Goal: Task Accomplishment & Management: Manage account settings

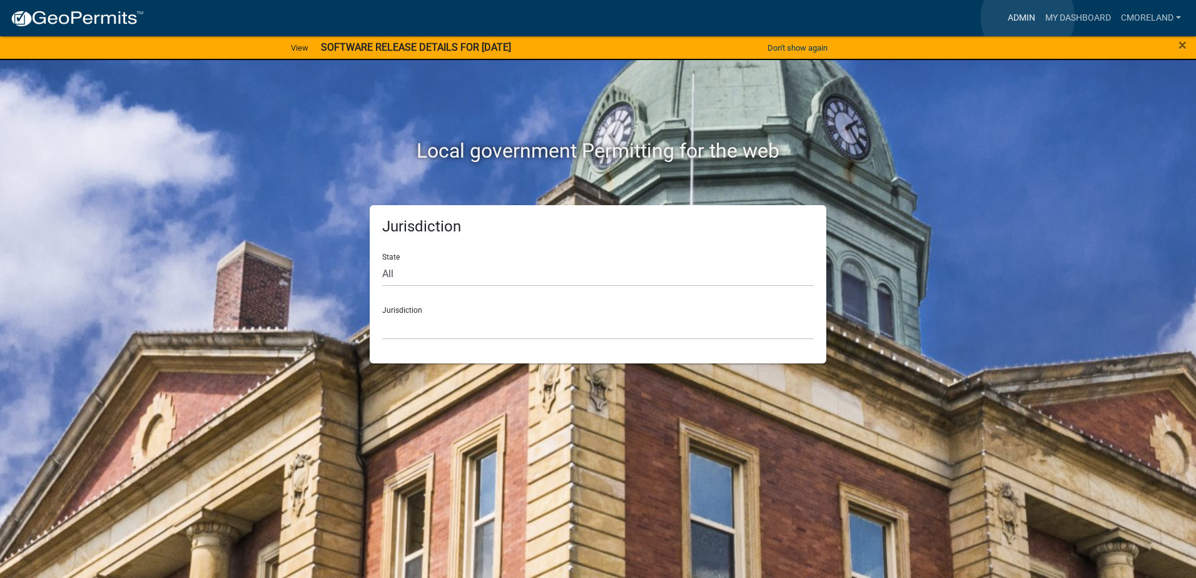
click at [1028, 18] on link "Admin" at bounding box center [1022, 18] width 38 height 24
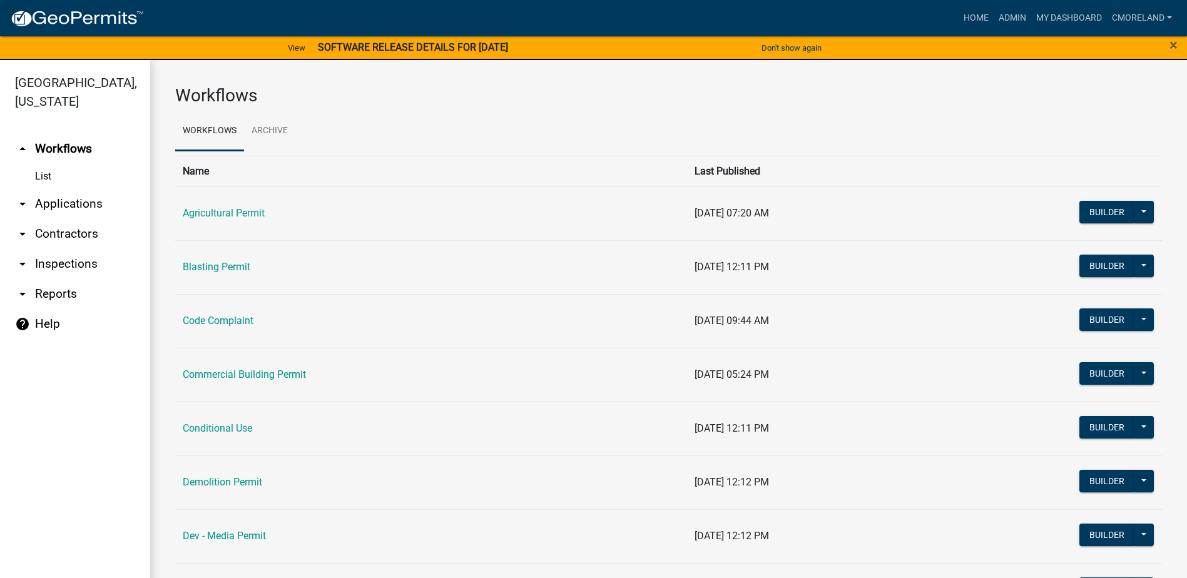
click at [69, 265] on link "arrow_drop_down Inspections" at bounding box center [75, 264] width 150 height 30
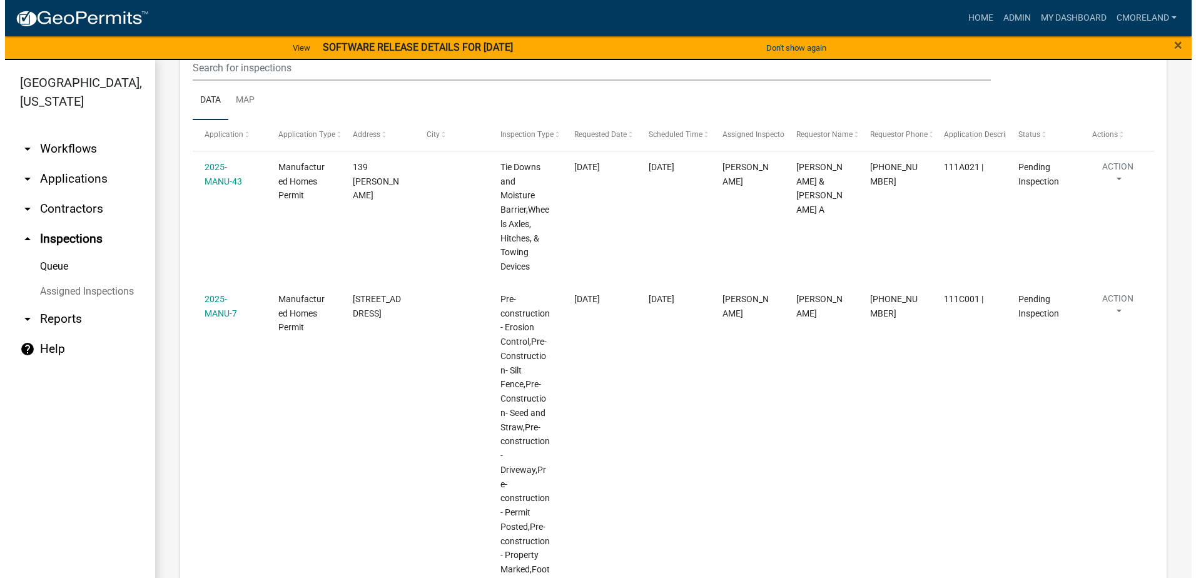
scroll to position [188, 0]
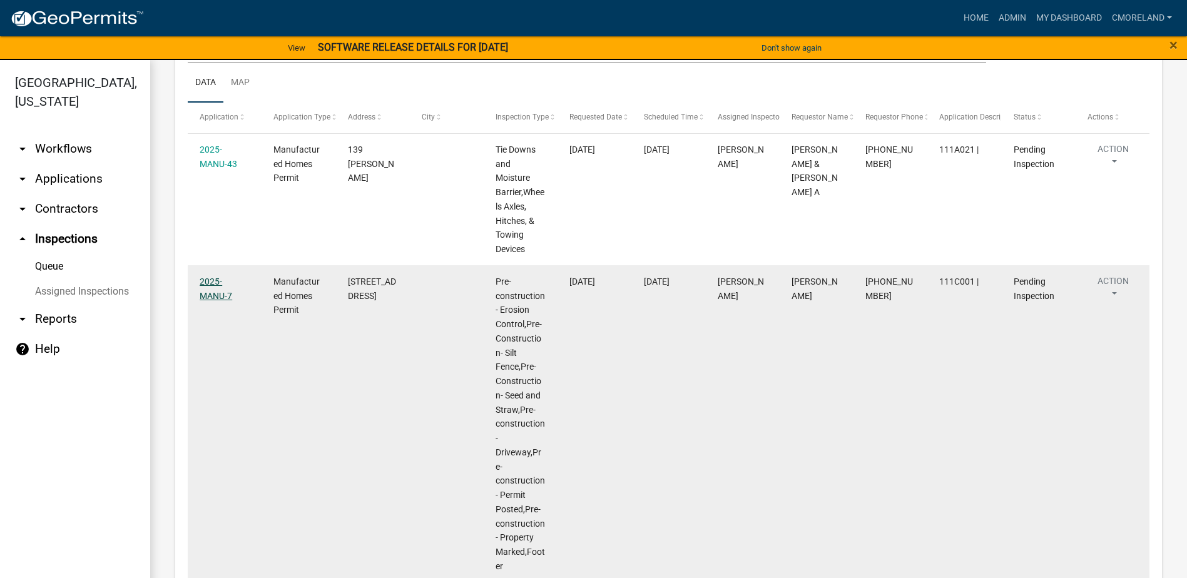
click at [232, 279] on link "2025-MANU-7" at bounding box center [216, 288] width 33 height 24
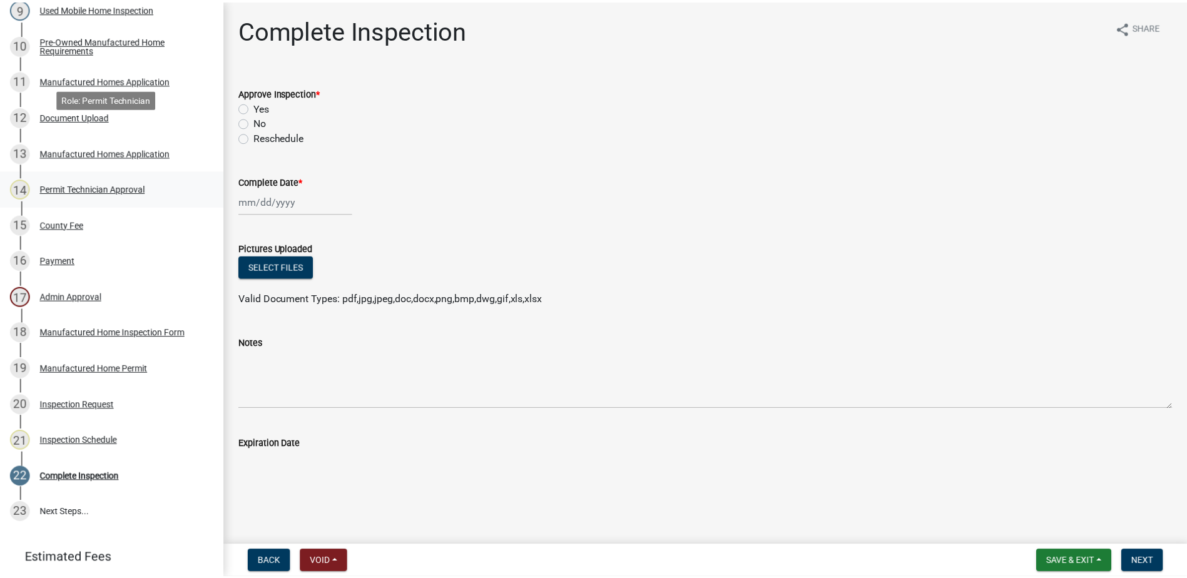
scroll to position [624, 0]
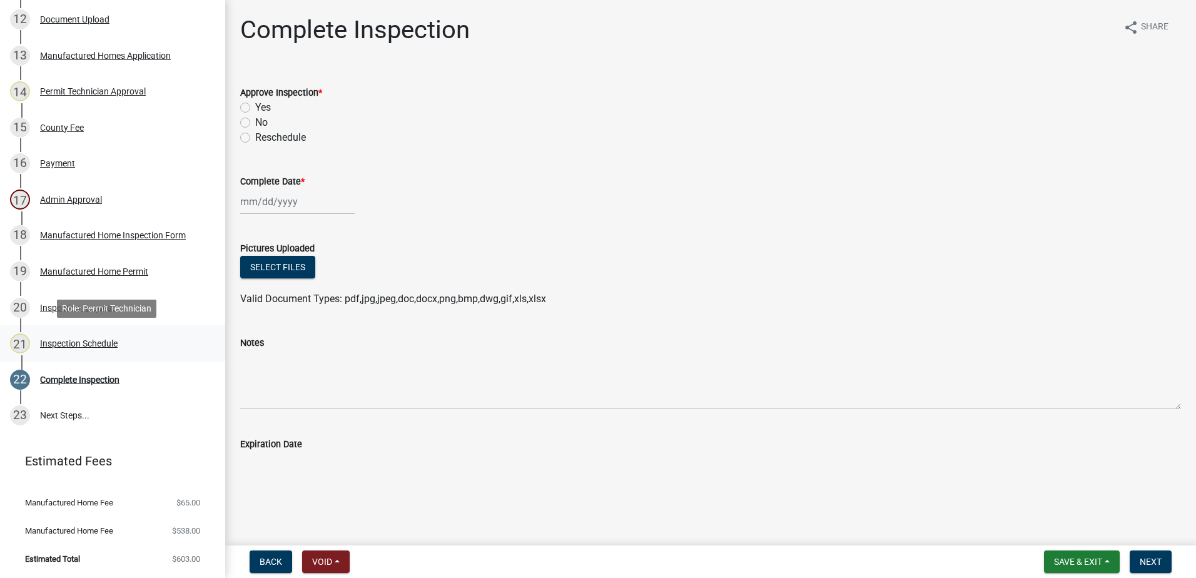
click at [110, 343] on div "Inspection Schedule" at bounding box center [79, 343] width 78 height 9
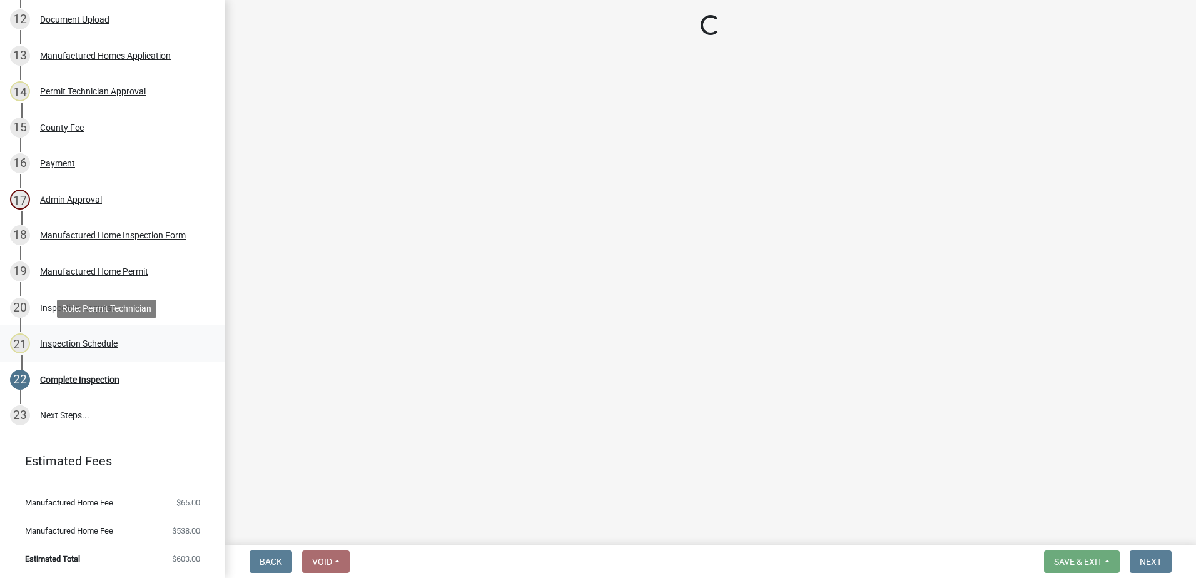
select select "a0ea4169-8540-4a2c-b9f4-cf4c1ffdeb95"
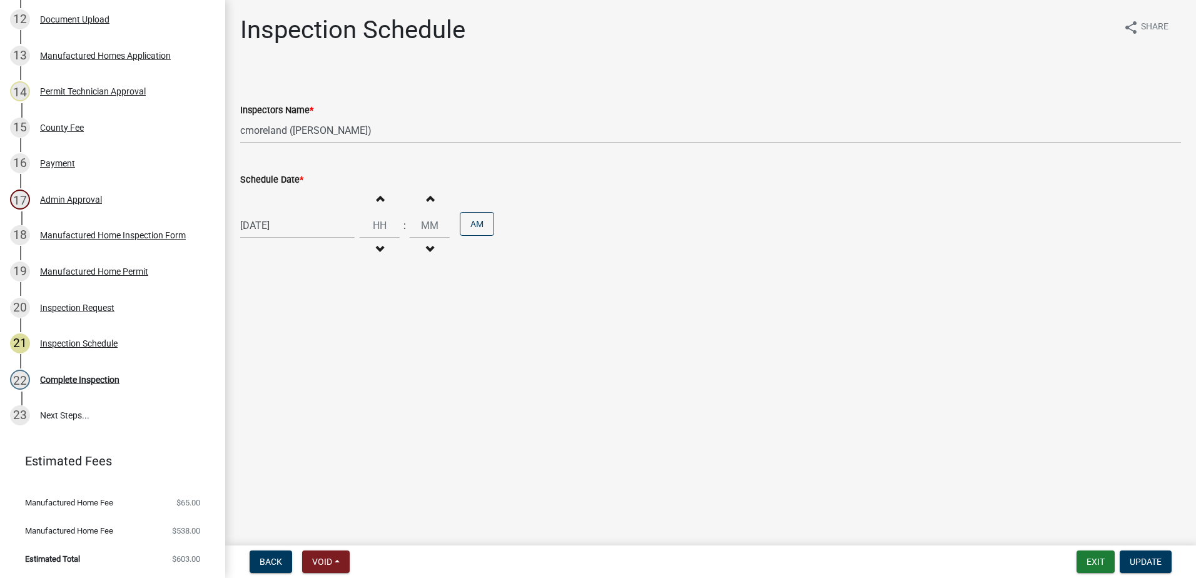
select select "9"
select select "2025"
click at [315, 225] on div "[DATE] Jan Feb Mar Apr May Jun [DATE] Aug Sep Oct Nov [DATE] 1526 1527 1528 152…" at bounding box center [297, 226] width 114 height 26
click at [275, 331] on div "16" at bounding box center [273, 332] width 20 height 20
type input "[DATE]"
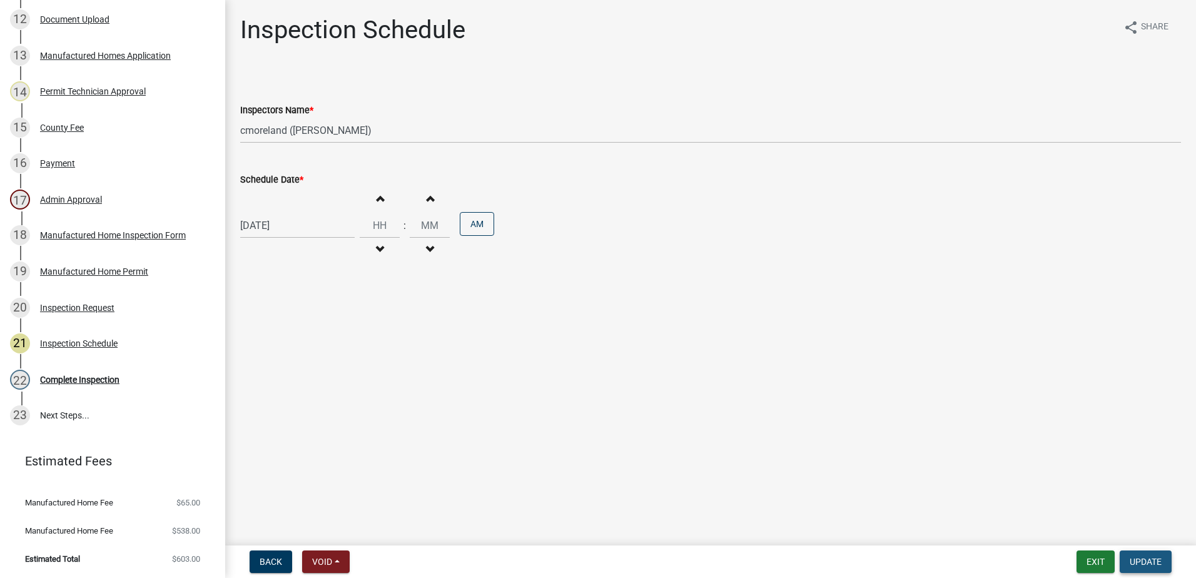
click at [1139, 557] on span "Update" at bounding box center [1146, 562] width 32 height 10
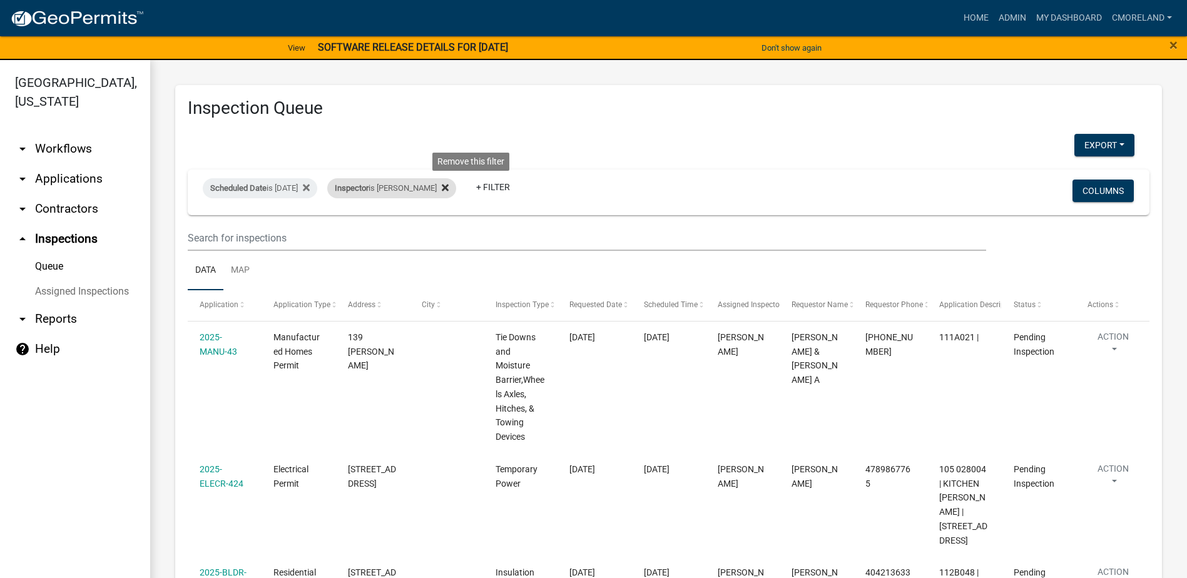
click at [448, 185] on icon at bounding box center [445, 188] width 7 height 10
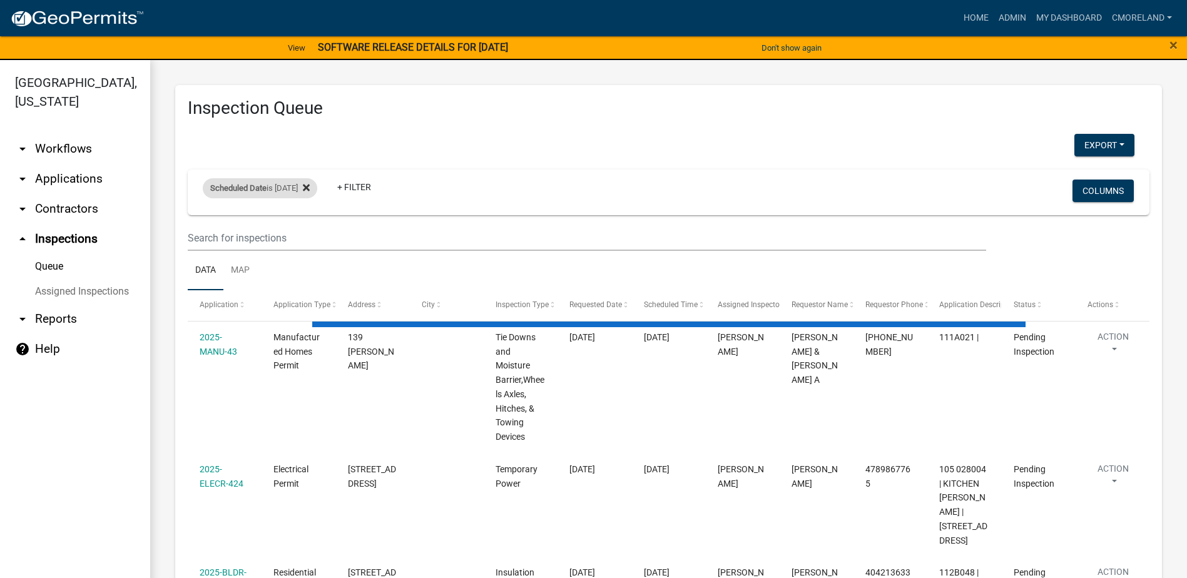
select select "2: 50"
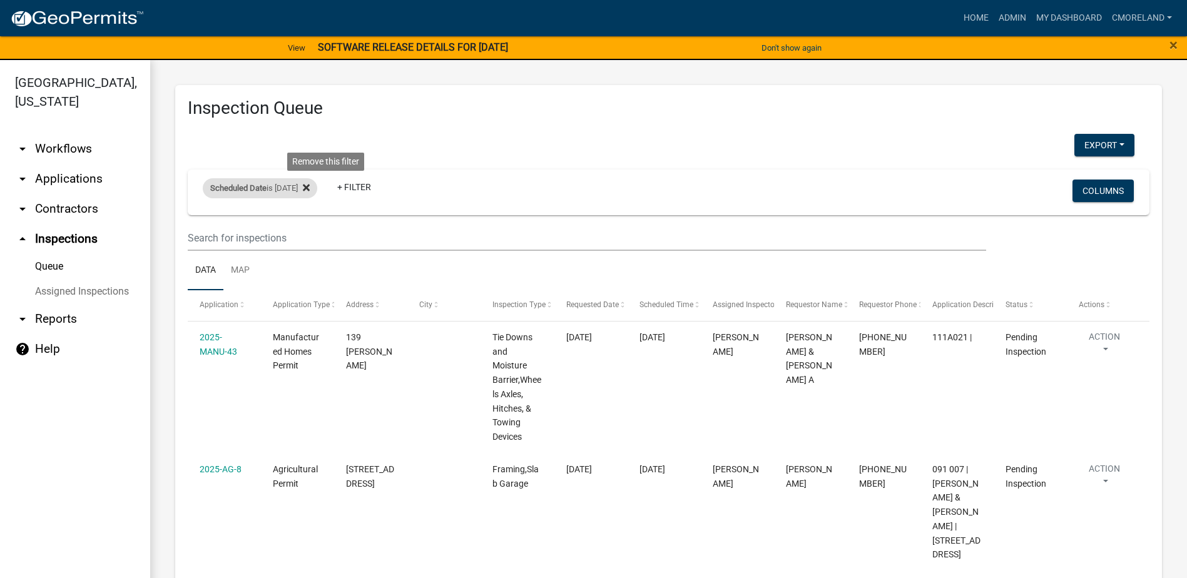
click at [310, 190] on icon at bounding box center [306, 188] width 7 height 10
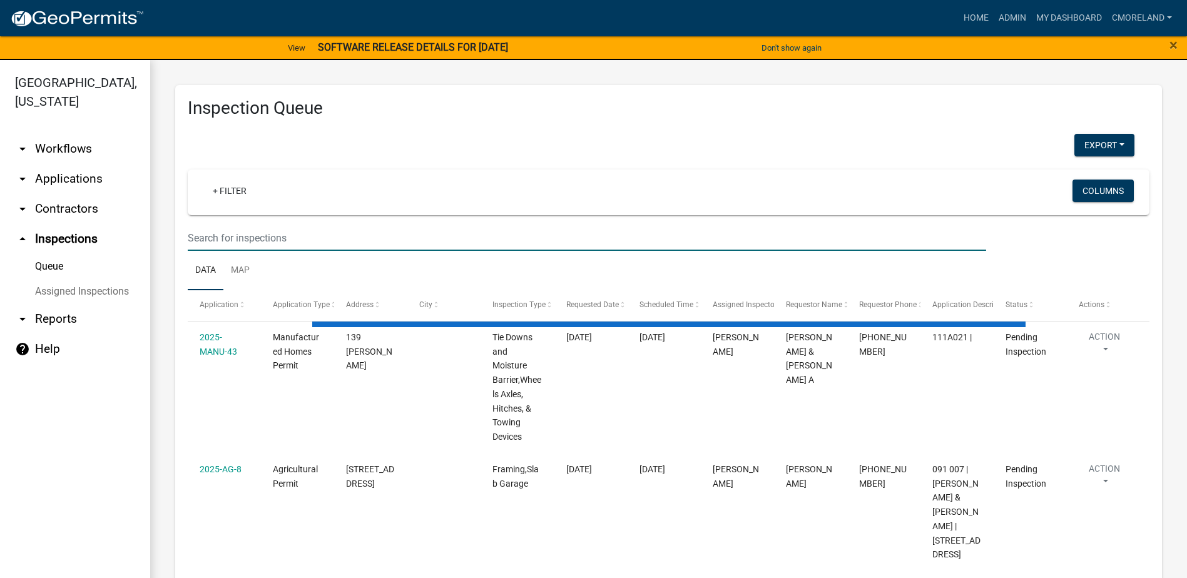
click at [303, 244] on input "text" at bounding box center [587, 238] width 798 height 26
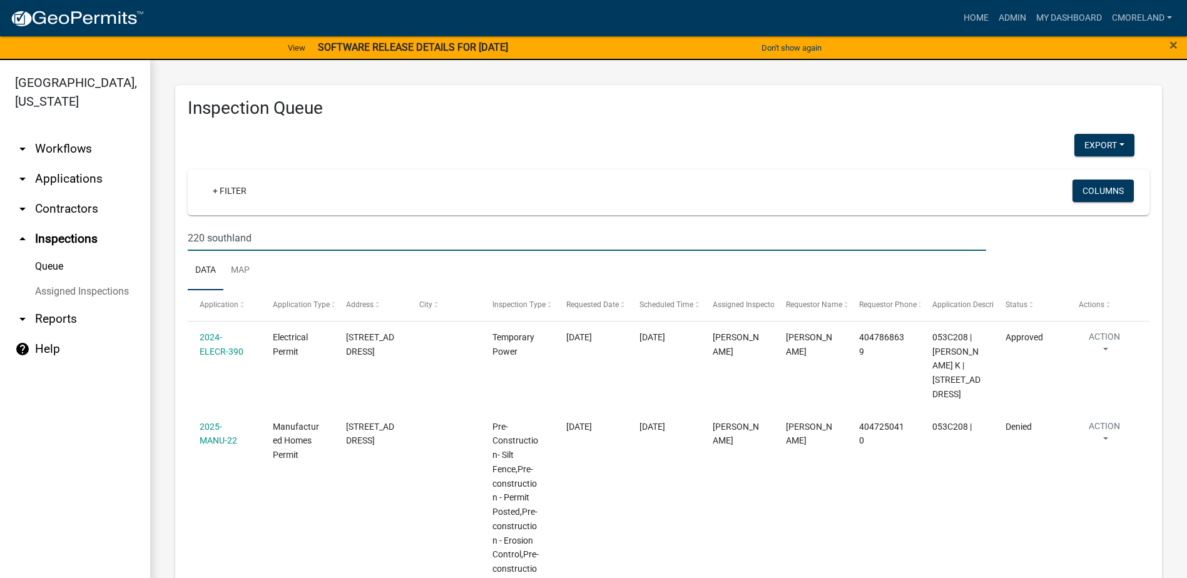
click at [328, 240] on input "220 southland" at bounding box center [587, 238] width 798 height 26
type input "2"
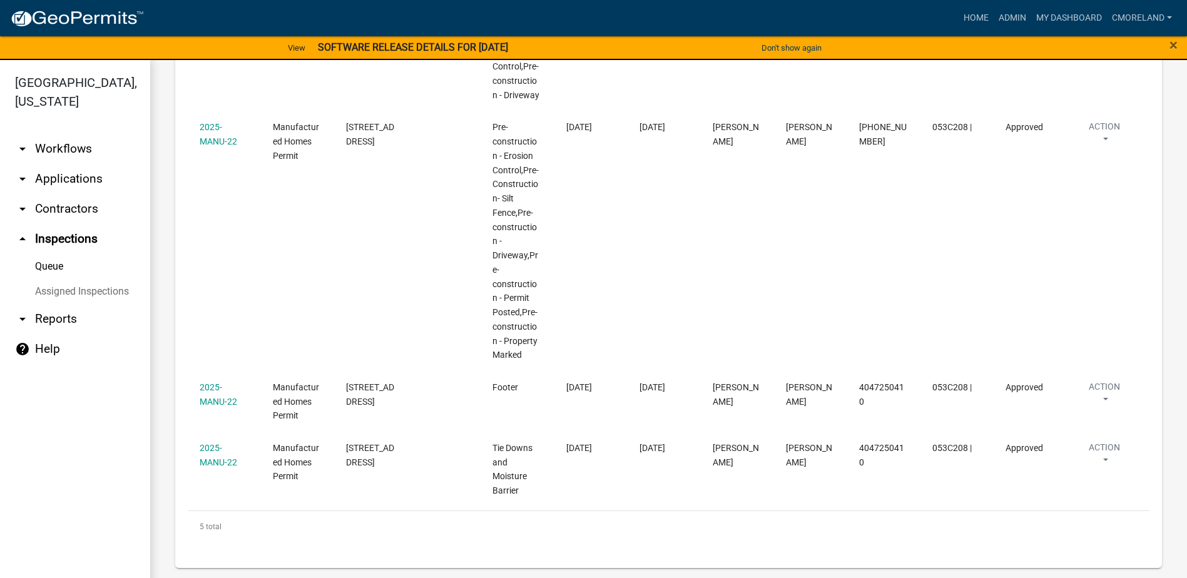
select select "2: 50"
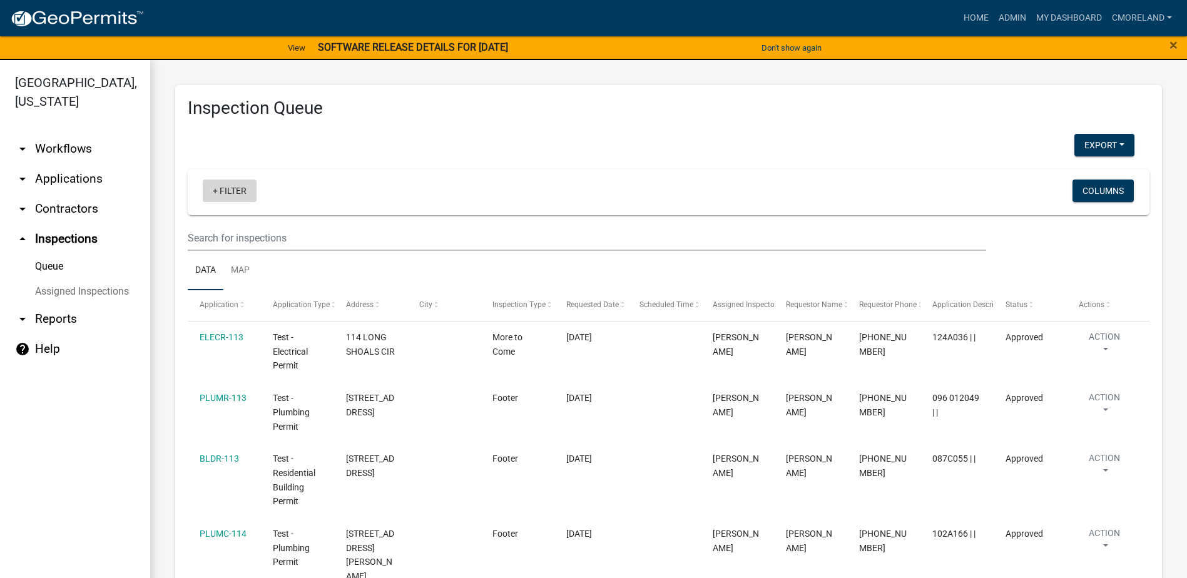
click at [235, 191] on link "+ Filter" at bounding box center [230, 191] width 54 height 23
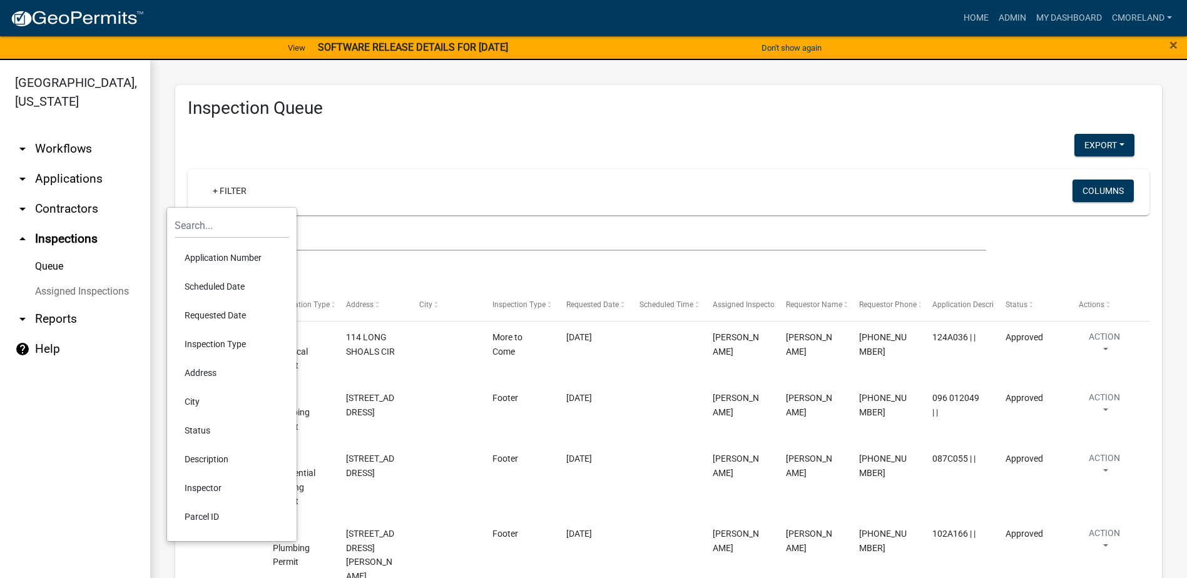
click at [225, 286] on li "Scheduled Date" at bounding box center [232, 286] width 114 height 29
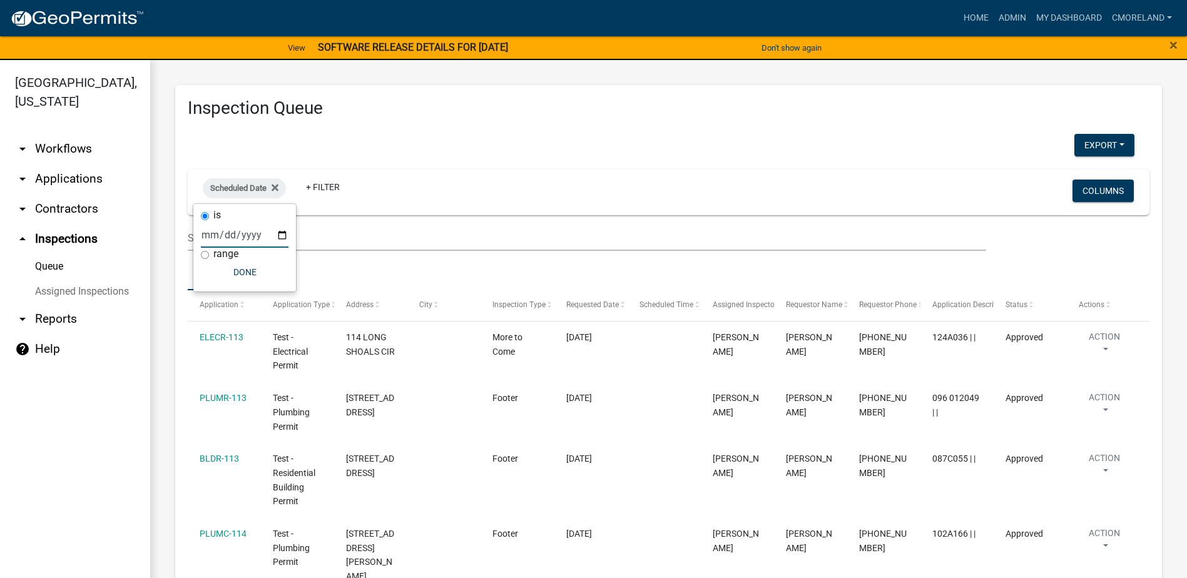
click at [278, 233] on input "date" at bounding box center [245, 235] width 88 height 26
type input "[DATE]"
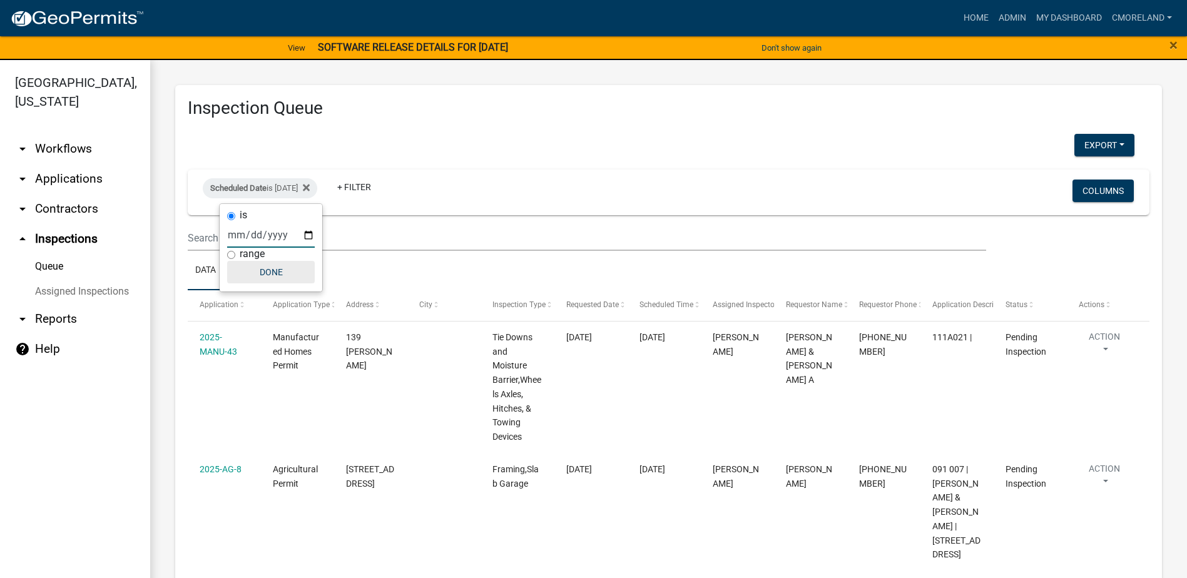
click at [281, 273] on button "Done" at bounding box center [271, 272] width 88 height 23
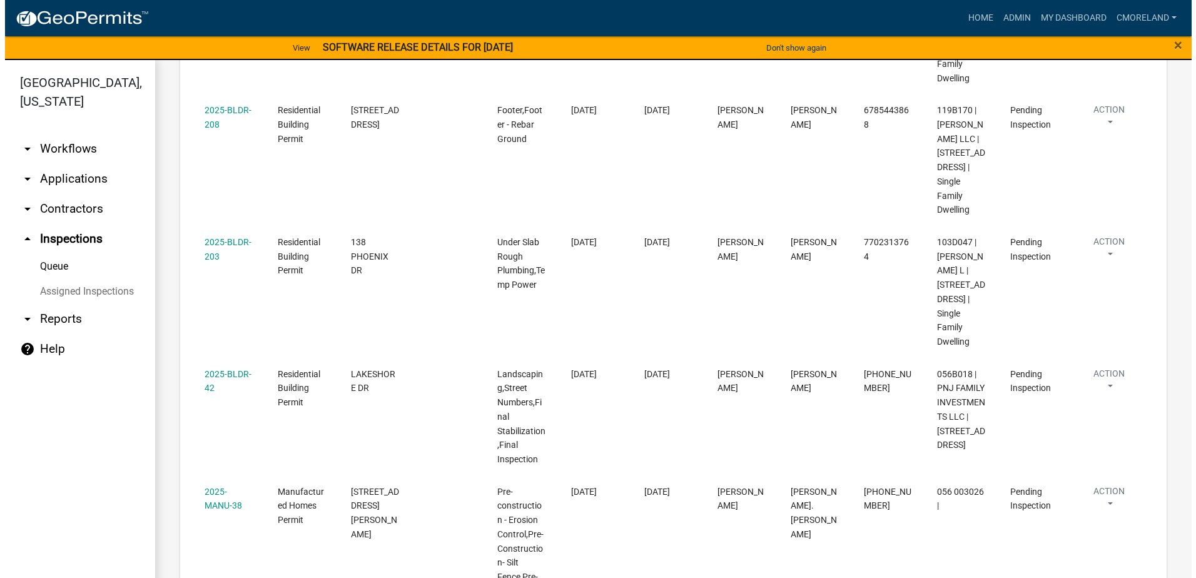
scroll to position [1814, 0]
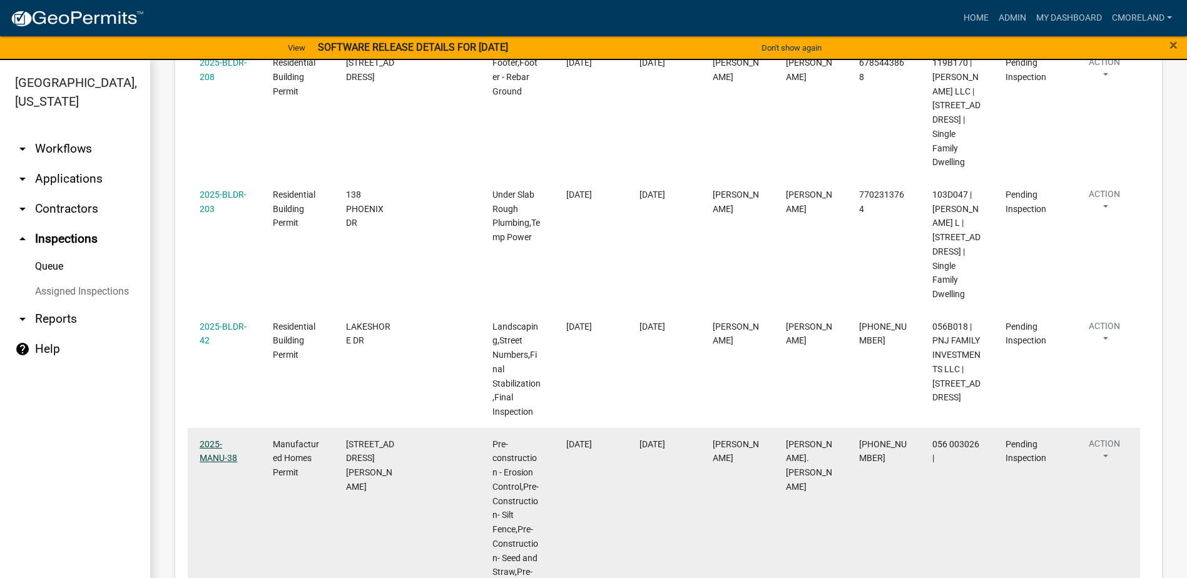
click at [216, 439] on link "2025-MANU-38" at bounding box center [219, 451] width 38 height 24
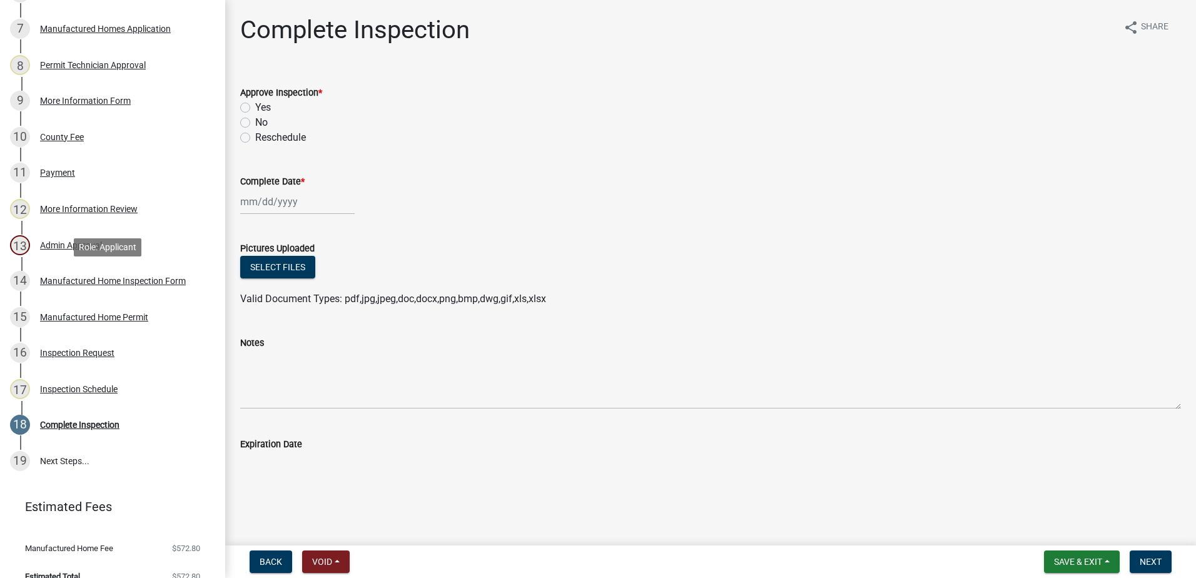
scroll to position [438, 0]
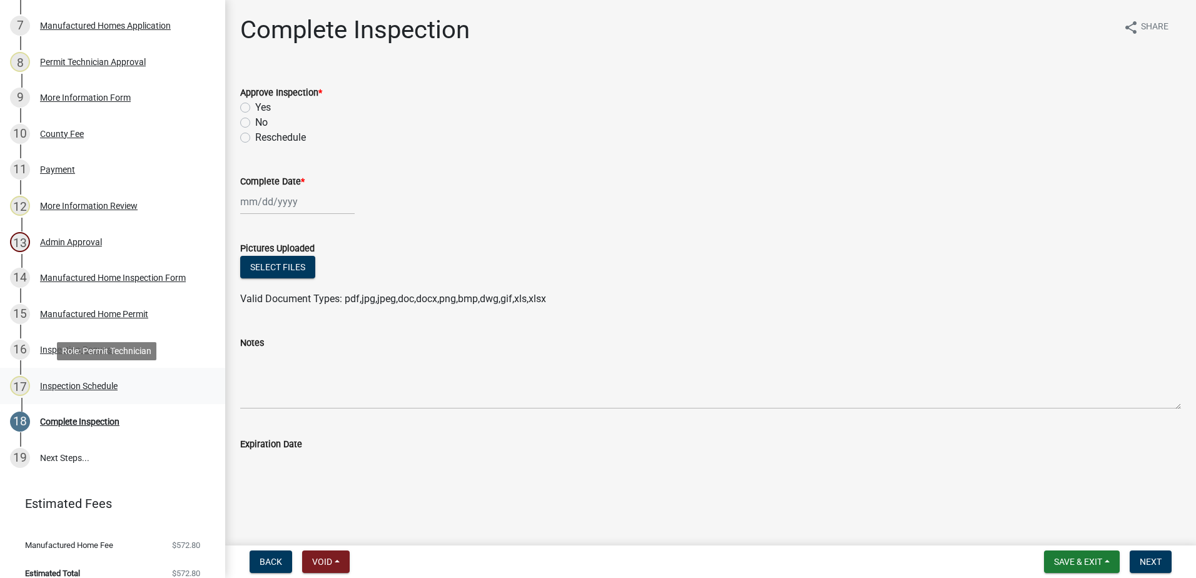
click at [106, 385] on div "Inspection Schedule" at bounding box center [79, 386] width 78 height 9
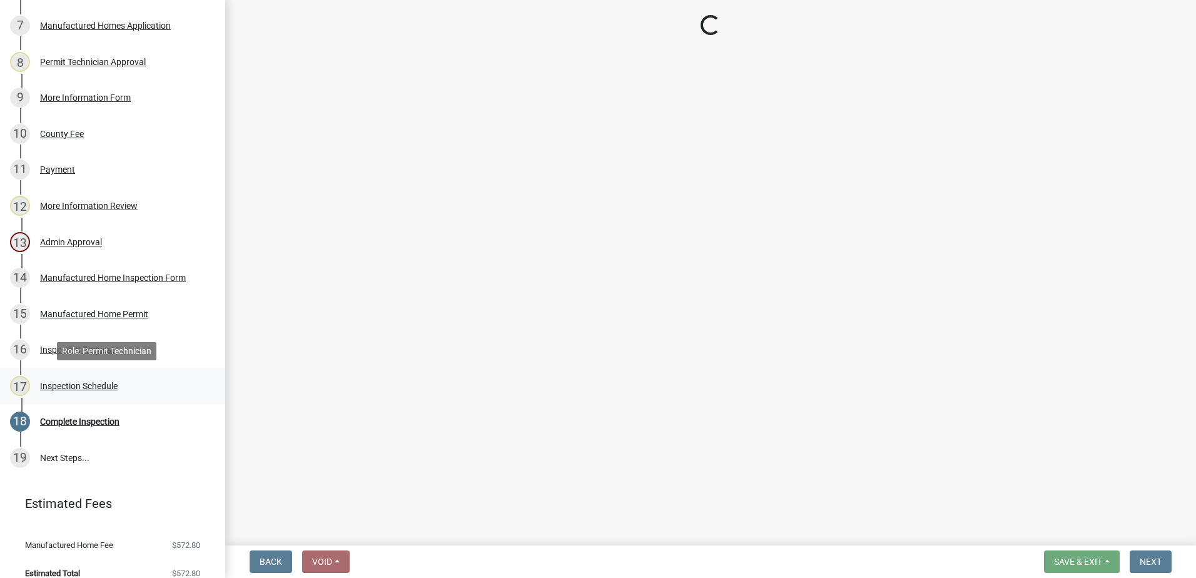
select select "a0ea4169-8540-4a2c-b9f4-cf4c1ffdeb95"
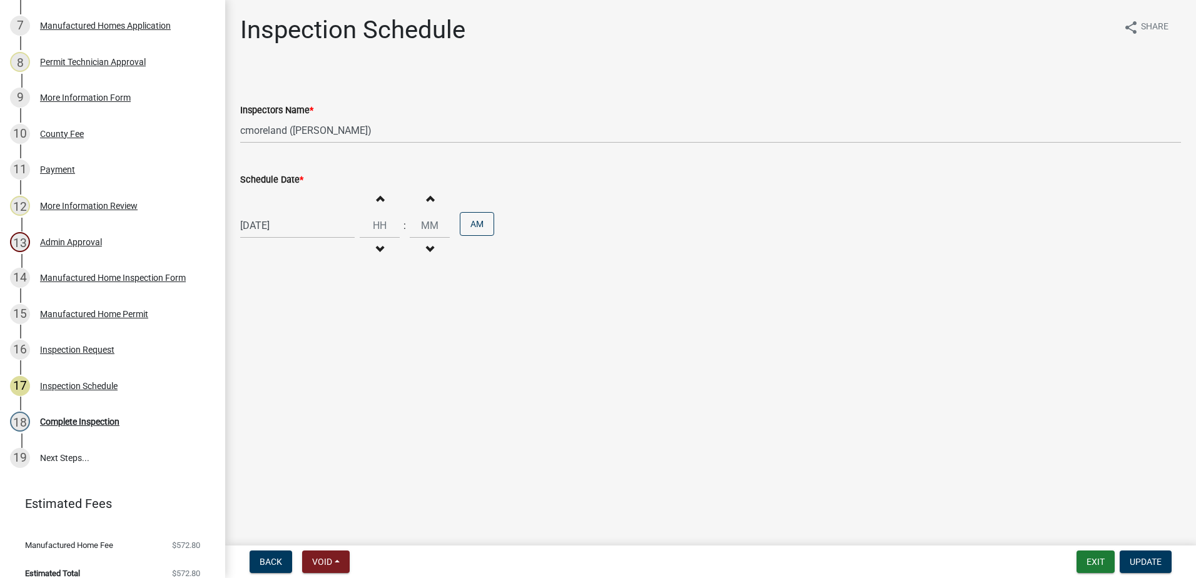
click at [301, 228] on div "[DATE]" at bounding box center [297, 226] width 114 height 26
select select "9"
select select "2025"
click at [275, 330] on div "16" at bounding box center [273, 332] width 20 height 20
type input "[DATE]"
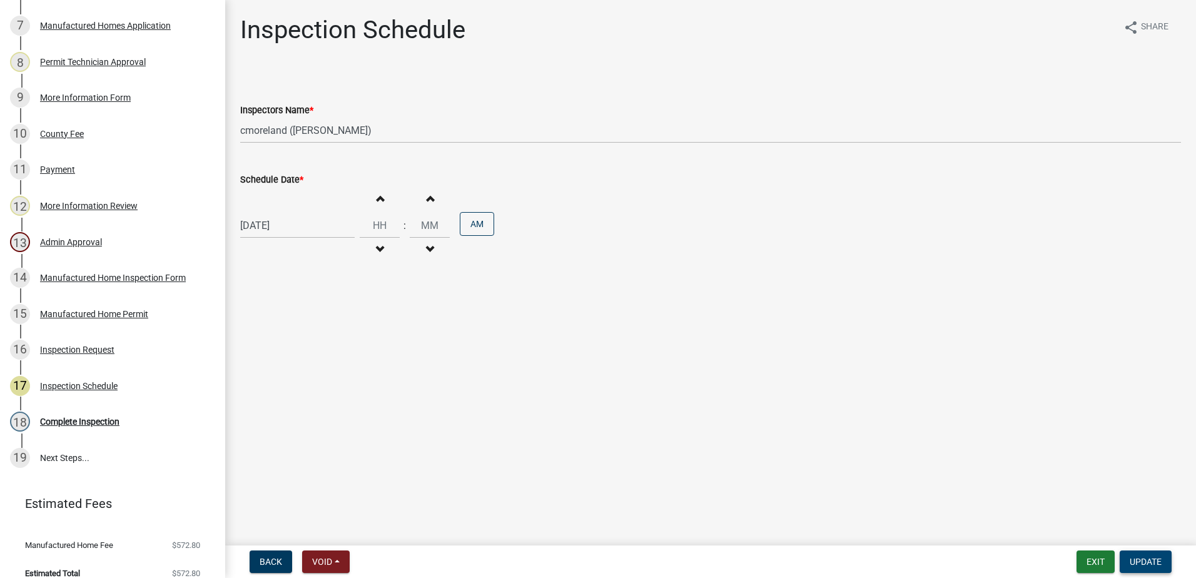
click at [1143, 564] on span "Update" at bounding box center [1146, 562] width 32 height 10
